Goal: Information Seeking & Learning: Find specific page/section

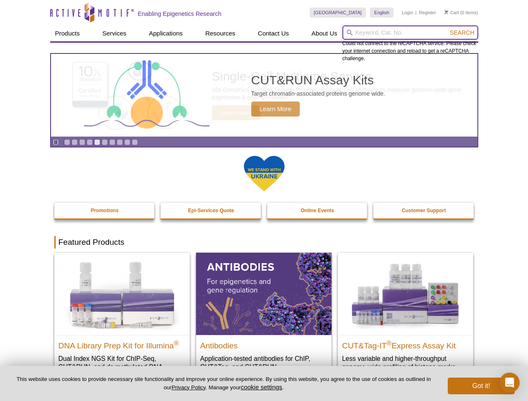
click at [410, 33] on input "search" at bounding box center [410, 32] width 136 height 14
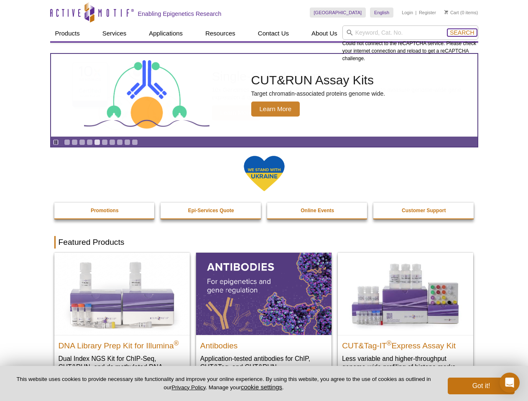
click at [462, 33] on span "Search" at bounding box center [461, 32] width 24 height 7
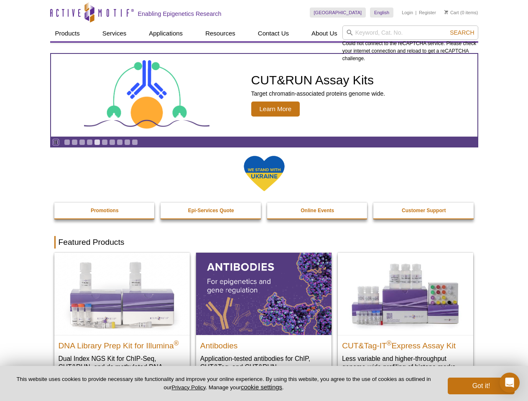
click at [56, 142] on icon "Pause" at bounding box center [55, 142] width 5 height 5
click at [67, 142] on link "Go to slide 1" at bounding box center [67, 142] width 6 height 6
click at [74, 142] on link "Go to slide 2" at bounding box center [74, 142] width 6 height 6
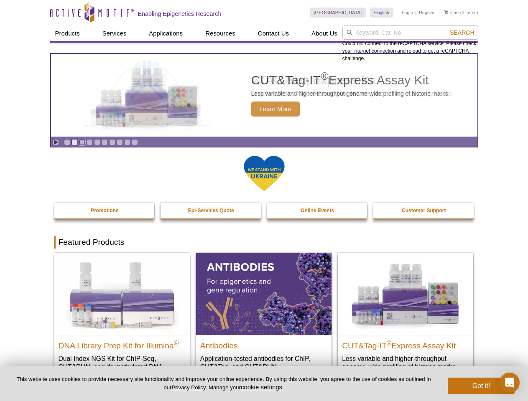
click at [82, 142] on link "Go to slide 3" at bounding box center [82, 142] width 6 height 6
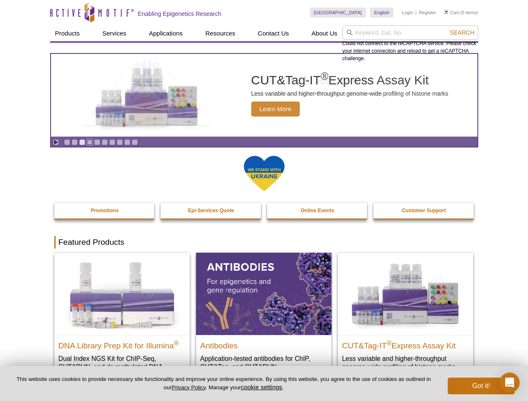
click at [89, 142] on link "Go to slide 4" at bounding box center [89, 142] width 6 height 6
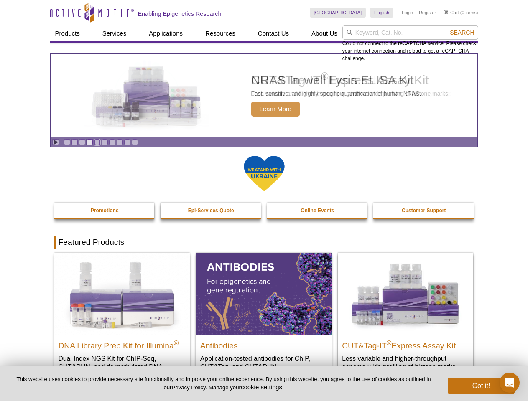
click at [97, 142] on link "Go to slide 5" at bounding box center [97, 142] width 6 height 6
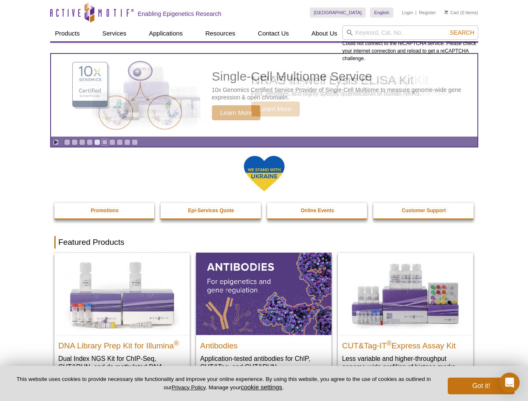
click at [104, 142] on link "Go to slide 6" at bounding box center [105, 142] width 6 height 6
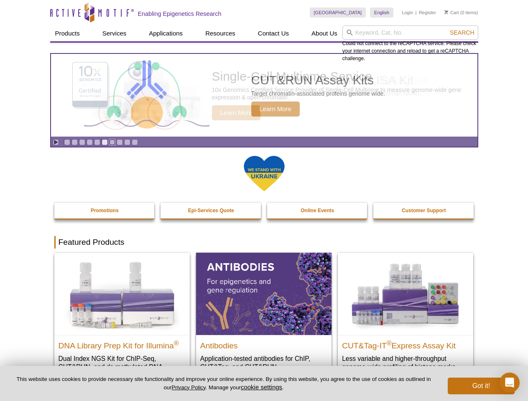
click at [112, 142] on link "Go to slide 7" at bounding box center [112, 142] width 6 height 6
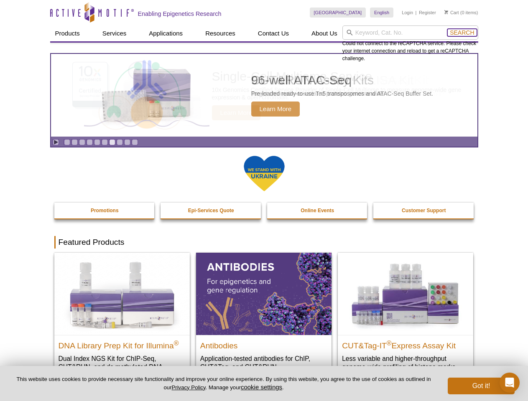
click at [462, 33] on span "Search" at bounding box center [461, 32] width 24 height 7
